Goal: Task Accomplishment & Management: Manage account settings

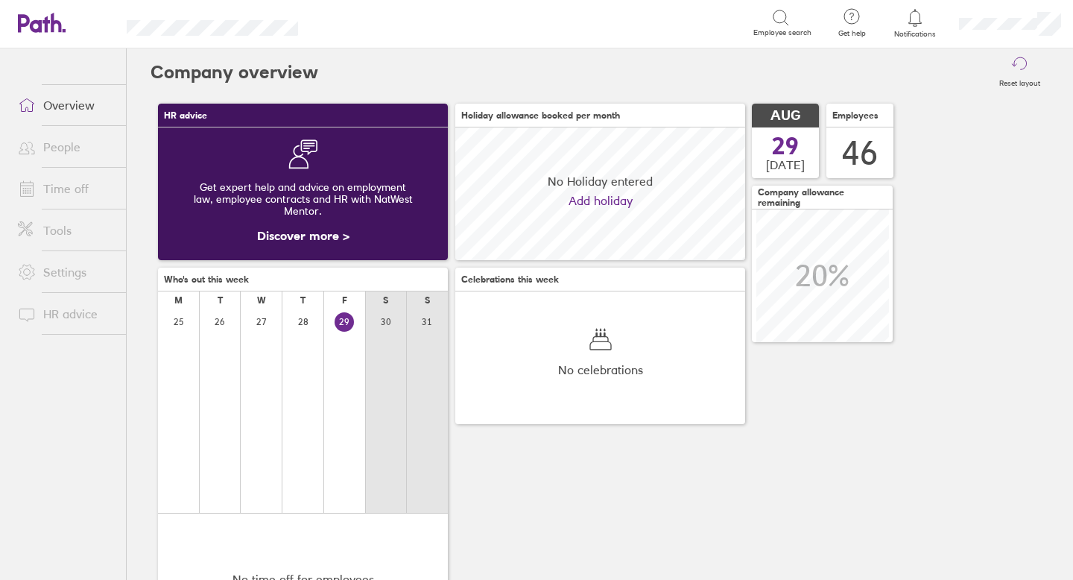
scroll to position [133, 290]
click at [63, 147] on link "People" at bounding box center [66, 147] width 120 height 30
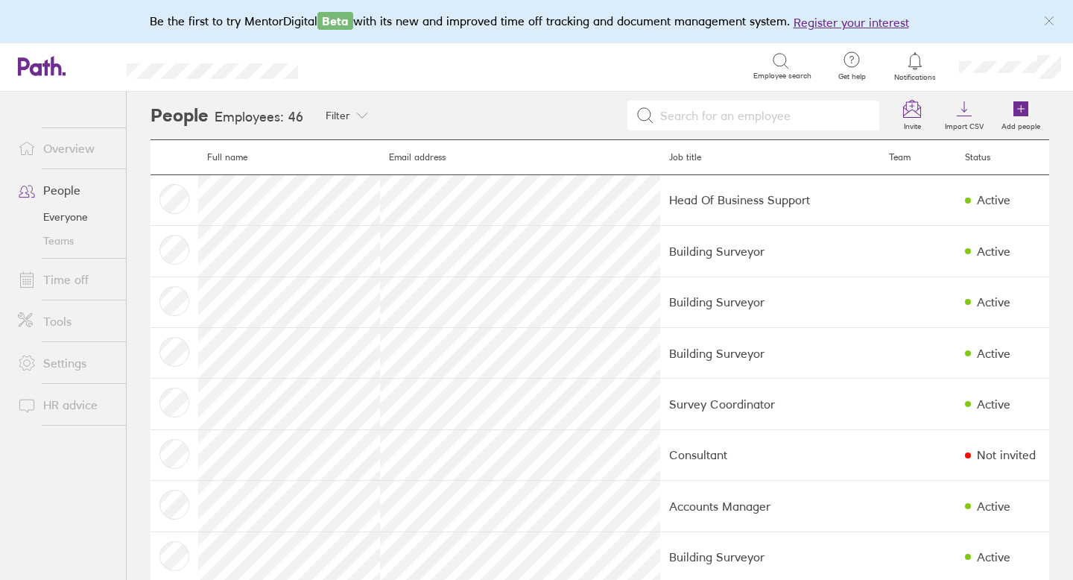
click at [66, 279] on link "Time off" at bounding box center [66, 280] width 120 height 30
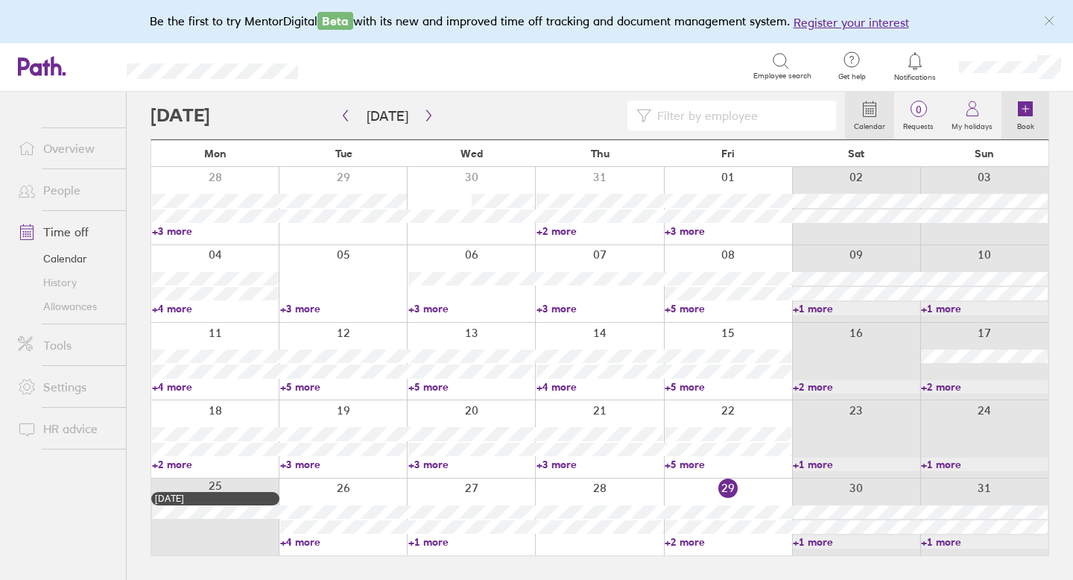
click at [1024, 113] on icon at bounding box center [1025, 108] width 15 height 15
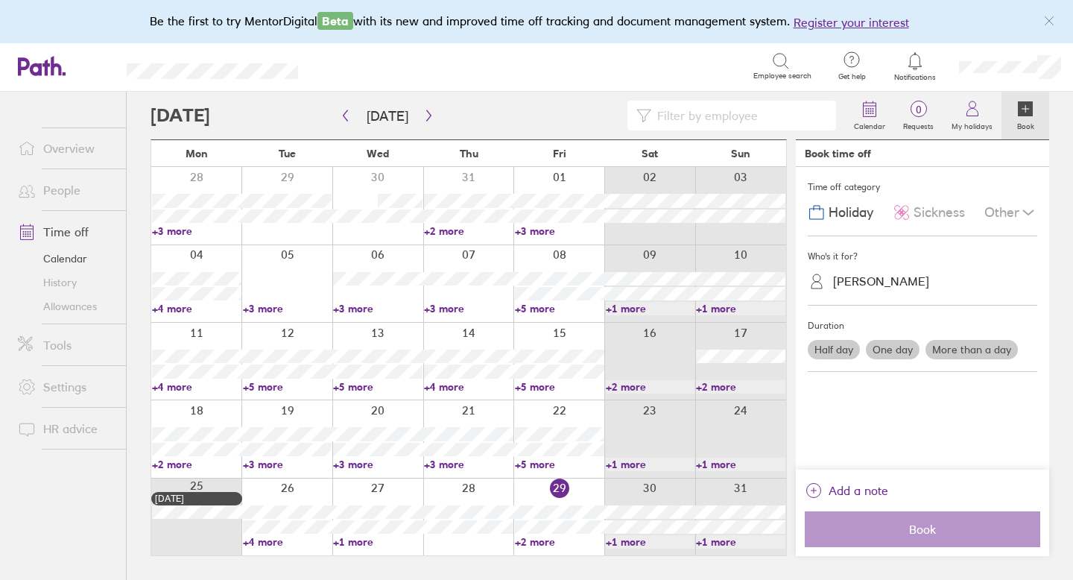
click at [902, 280] on div "[PERSON_NAME]" at bounding box center [881, 281] width 96 height 14
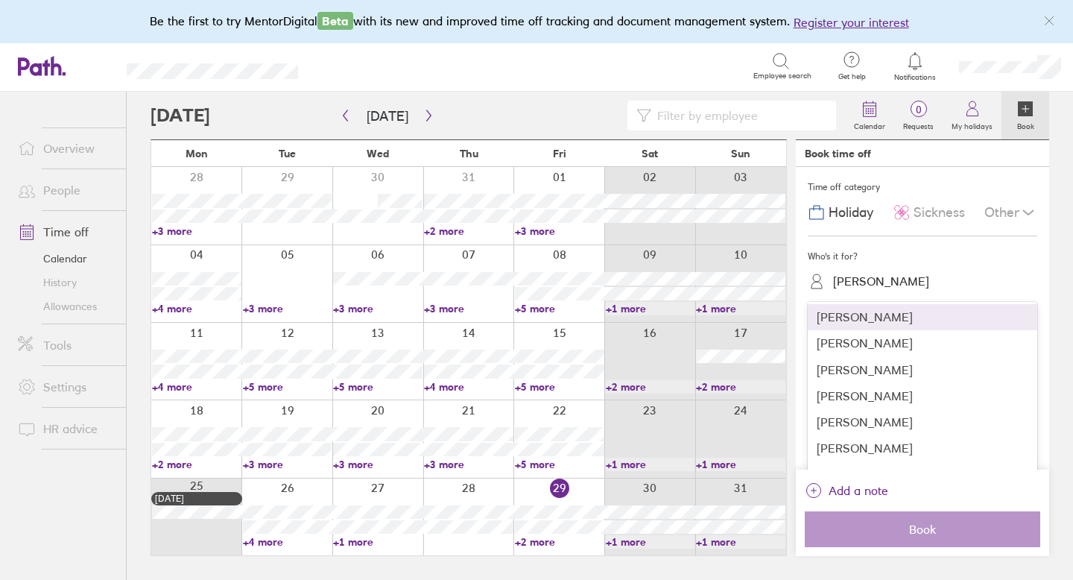
scroll to position [989, 0]
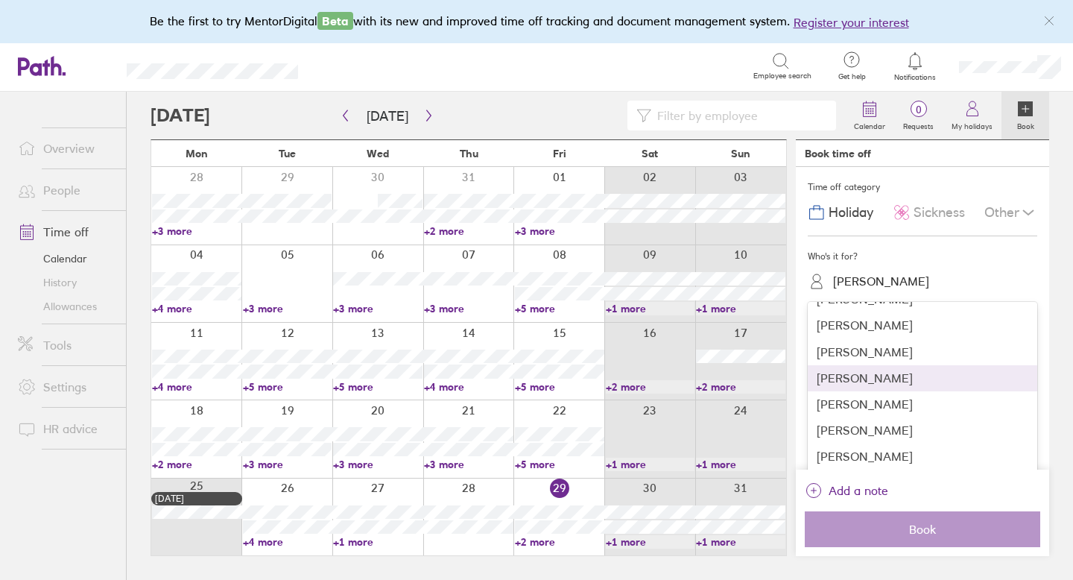
click at [891, 384] on div "[PERSON_NAME]" at bounding box center [923, 378] width 230 height 26
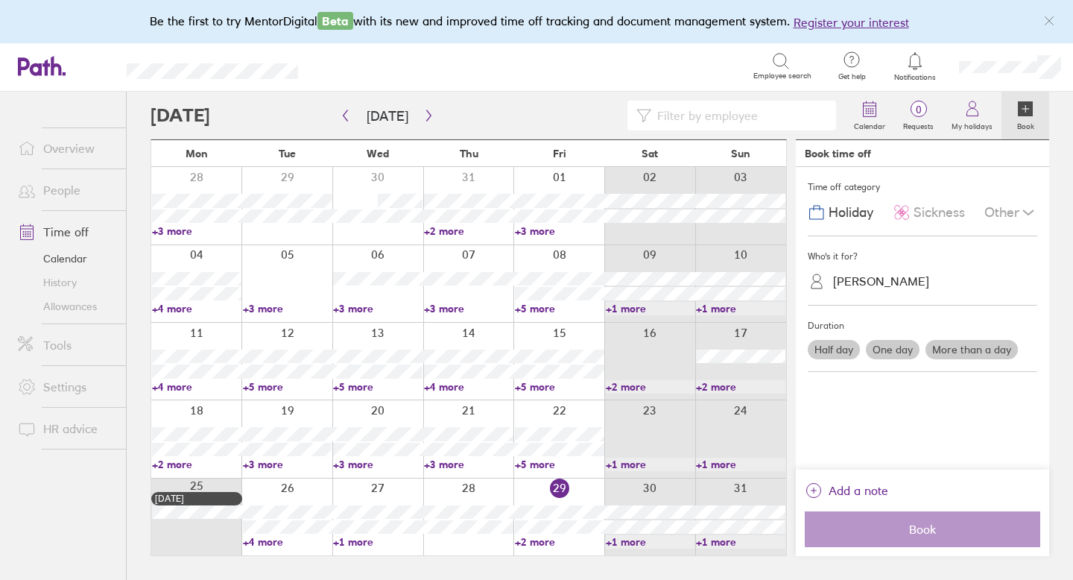
click at [1007, 213] on div "Other" at bounding box center [1011, 212] width 53 height 28
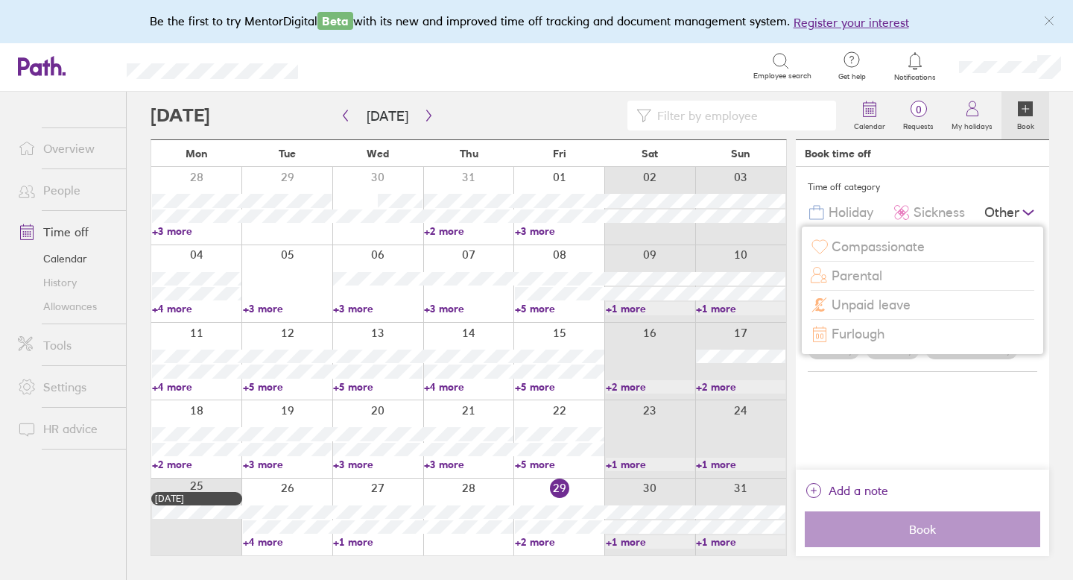
click at [891, 249] on span "Compassionate" at bounding box center [878, 247] width 93 height 16
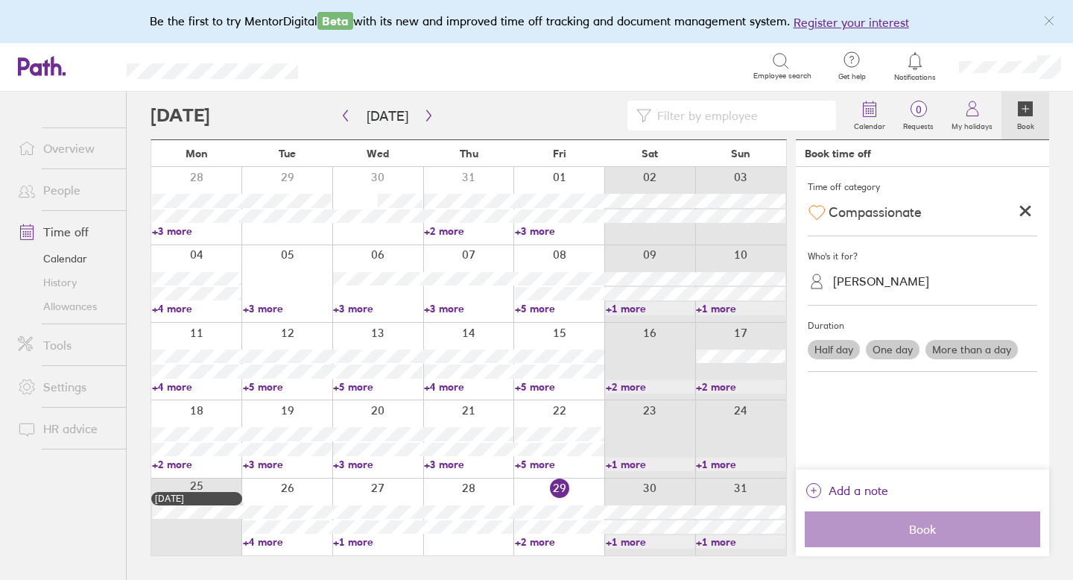
click at [897, 350] on label "One day" at bounding box center [893, 349] width 54 height 19
click at [0, 0] on input "One day" at bounding box center [0, 0] width 0 height 0
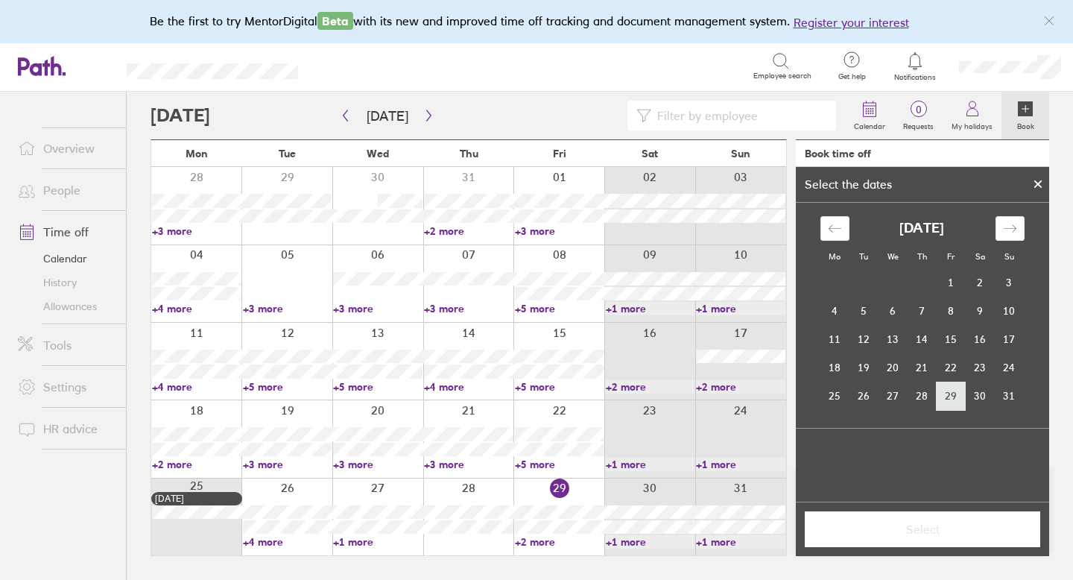
click at [953, 391] on td "29" at bounding box center [951, 396] width 29 height 28
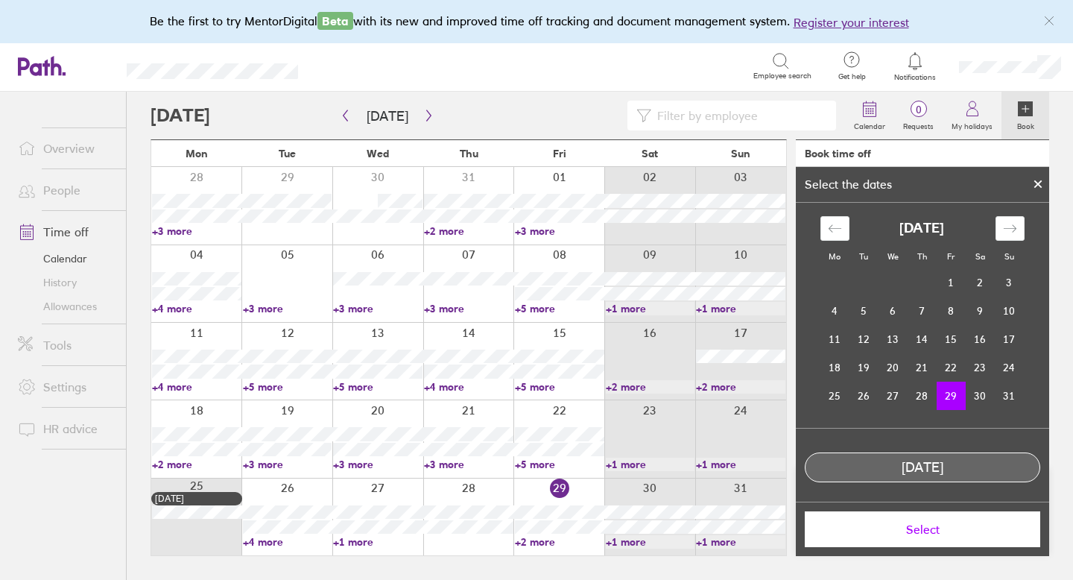
click at [926, 534] on span "Select" at bounding box center [922, 528] width 215 height 13
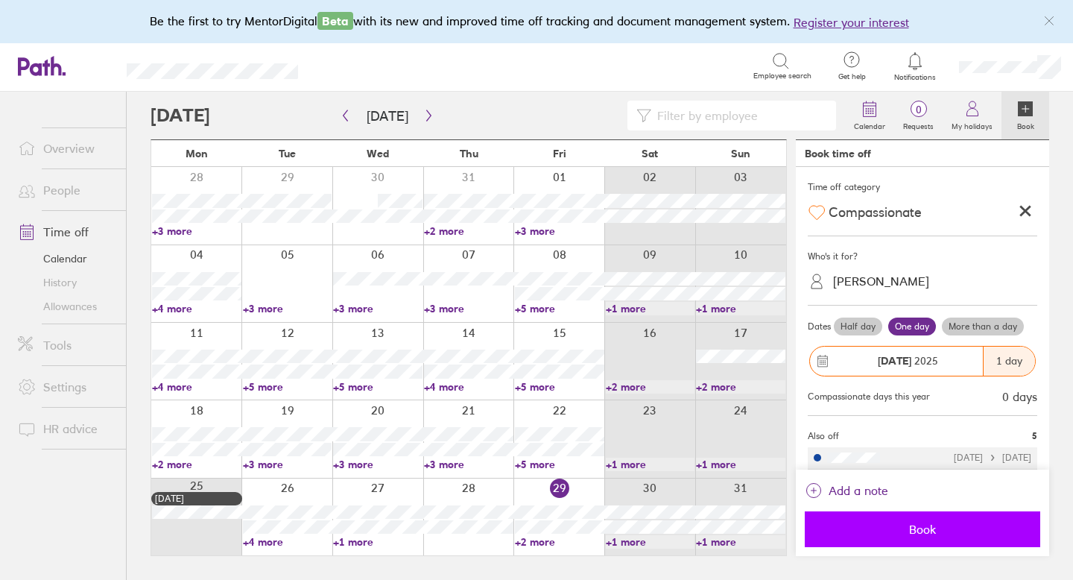
click at [919, 527] on span "Book" at bounding box center [922, 528] width 215 height 13
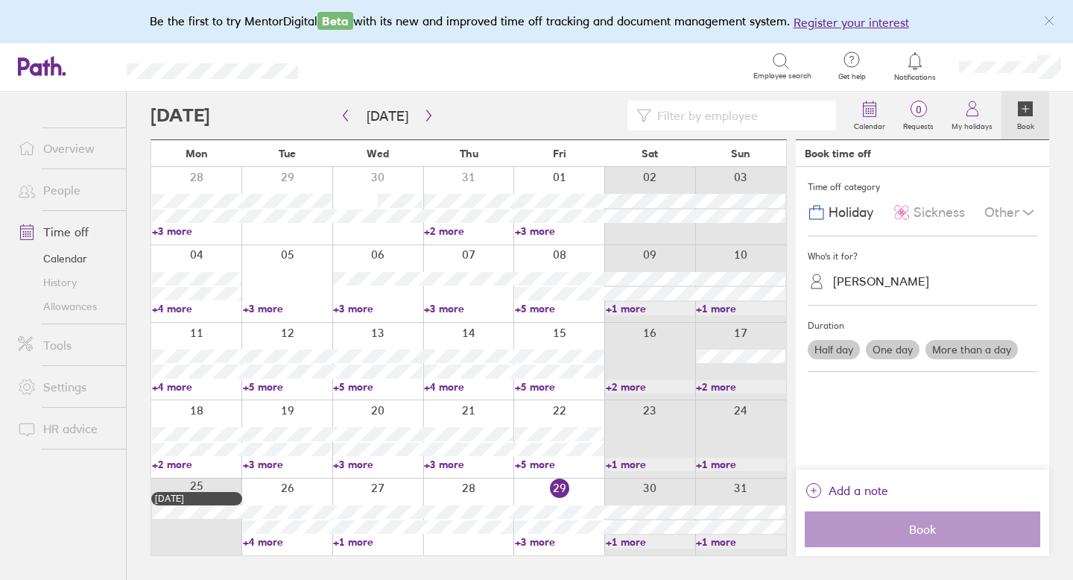
click at [91, 303] on link "Allowances" at bounding box center [66, 306] width 120 height 24
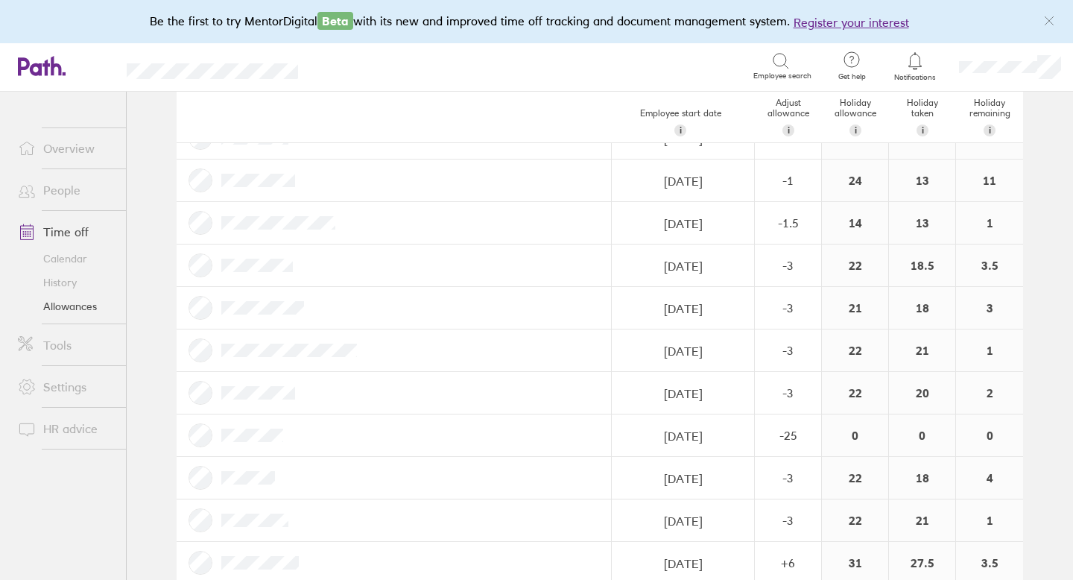
scroll to position [908, 0]
